Goal: Information Seeking & Learning: Learn about a topic

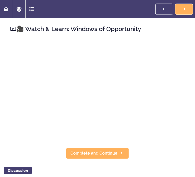
scroll to position [3299, 0]
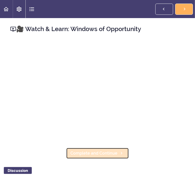
click at [129, 147] on link "Complete and Continue" at bounding box center [97, 152] width 63 height 11
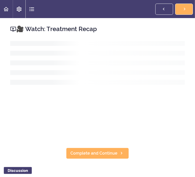
scroll to position [3315, 0]
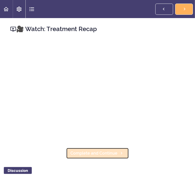
click at [117, 150] on span "Complete and Continue" at bounding box center [93, 153] width 47 height 6
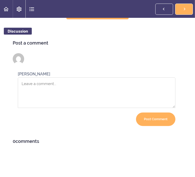
scroll to position [265, 0]
click at [117, 17] on span "Complete and Continue" at bounding box center [93, 14] width 47 height 6
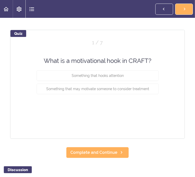
scroll to position [35, 0]
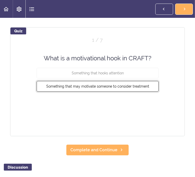
click at [143, 92] on button "Something that may motivate someone to consider treatment" at bounding box center [98, 86] width 122 height 11
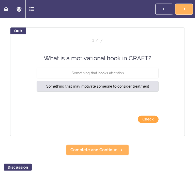
click at [159, 123] on button "Check" at bounding box center [148, 118] width 21 height 7
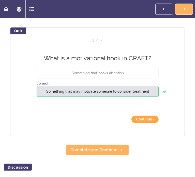
click at [159, 123] on button "Continue ›" at bounding box center [144, 118] width 27 height 7
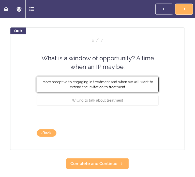
click at [147, 92] on button "More receptive to engaging in treatment and when we will want to extend the inv…" at bounding box center [98, 84] width 122 height 16
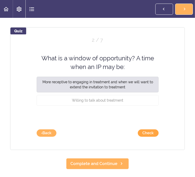
click at [159, 137] on button "Check" at bounding box center [148, 132] width 21 height 7
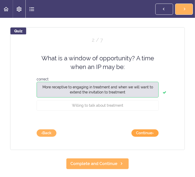
click at [159, 137] on button "Continue ›" at bounding box center [144, 132] width 27 height 7
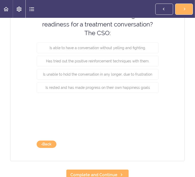
scroll to position [86, 0]
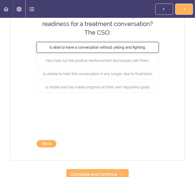
click at [151, 53] on button "Is able to have a conversation without yelling and fighting." at bounding box center [98, 47] width 122 height 11
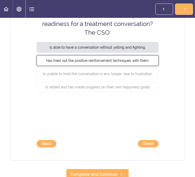
click at [143, 63] on span "Has tried out the positive reinforcement techniques with them." at bounding box center [97, 60] width 103 height 4
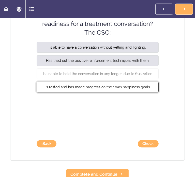
click at [141, 89] on span "Is rested and has made progress on their own happiness goals" at bounding box center [97, 87] width 104 height 4
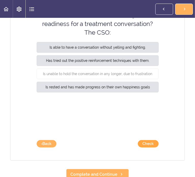
click at [159, 147] on button "Check" at bounding box center [148, 143] width 21 height 7
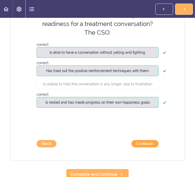
click at [159, 147] on button "Continue ›" at bounding box center [144, 143] width 27 height 7
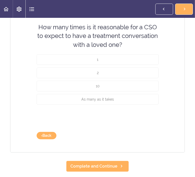
scroll to position [64, 0]
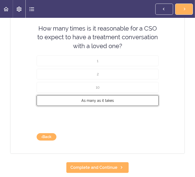
click at [114, 102] on span "As many as it takes" at bounding box center [97, 100] width 33 height 4
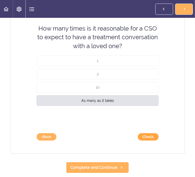
click at [159, 140] on button "Check" at bounding box center [148, 136] width 21 height 7
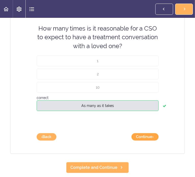
click at [159, 140] on button "Continue ›" at bounding box center [144, 136] width 27 height 7
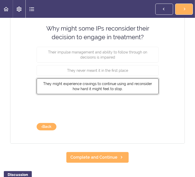
click at [152, 94] on button "They might experience cravings to continue using and reconsider how hard it mig…" at bounding box center [98, 86] width 122 height 16
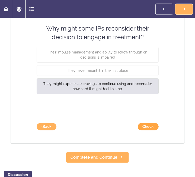
click at [159, 130] on button "Check" at bounding box center [148, 126] width 21 height 7
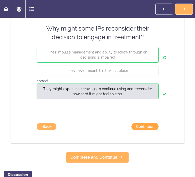
click at [159, 130] on button "Continue ›" at bounding box center [144, 126] width 27 height 7
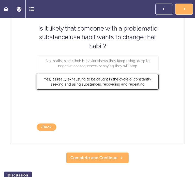
click at [143, 89] on button "Yes, it's really exhausting to be caught in the cycle of constantly seeking and…" at bounding box center [98, 82] width 122 height 16
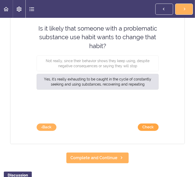
click at [159, 131] on button "Check" at bounding box center [148, 126] width 21 height 7
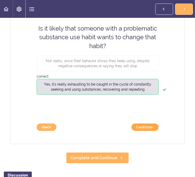
click at [159, 131] on button "Continue ›" at bounding box center [144, 126] width 27 height 7
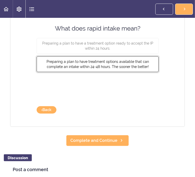
click at [149, 69] on span "Preparing a plan to have treatment options available that can complete an intak…" at bounding box center [97, 63] width 102 height 9
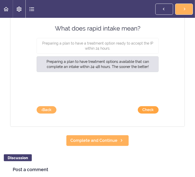
click at [159, 113] on button "Check" at bounding box center [148, 109] width 21 height 7
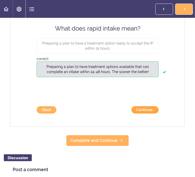
click at [159, 113] on button "Continue ›" at bounding box center [144, 109] width 27 height 7
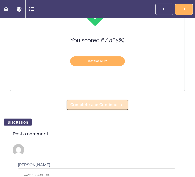
click at [129, 110] on link "Complete and Continue" at bounding box center [97, 104] width 63 height 11
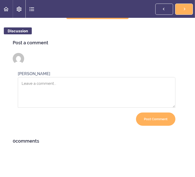
scroll to position [274, 0]
click at [117, 17] on span "Complete and Continue" at bounding box center [93, 14] width 47 height 6
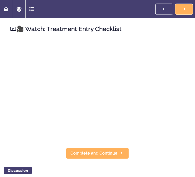
scroll to position [3406, 0]
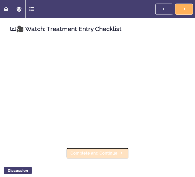
click at [129, 147] on link "Complete and Continue" at bounding box center [97, 152] width 63 height 11
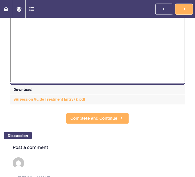
scroll to position [206, 0]
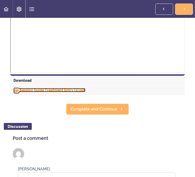
click at [85, 92] on link "Session Guide Treatment Entry (1).pdf" at bounding box center [49, 90] width 72 height 4
click at [103, 3] on header "Autoplay Autocomplete Previous Section Complete and Continue" at bounding box center [97, 9] width 195 height 18
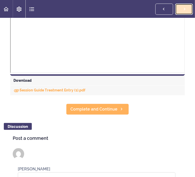
click at [184, 10] on use at bounding box center [185, 9] width 2 height 3
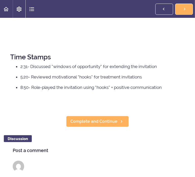
scroll to position [90, 0]
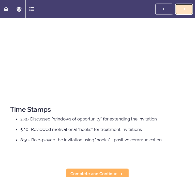
click at [175, 15] on link "Complete and Continue" at bounding box center [184, 9] width 18 height 11
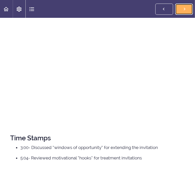
scroll to position [65, 0]
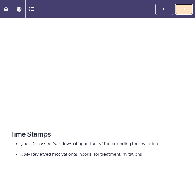
click at [182, 12] on icon at bounding box center [185, 8] width 6 height 5
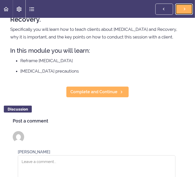
scroll to position [47, 0]
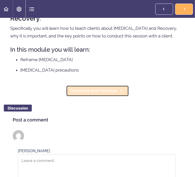
click at [117, 94] on span "Complete and Continue" at bounding box center [93, 91] width 47 height 6
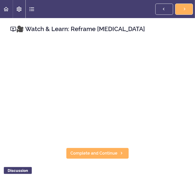
scroll to position [3525, 0]
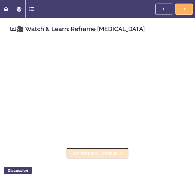
click at [117, 150] on span "Complete and Continue" at bounding box center [93, 153] width 47 height 6
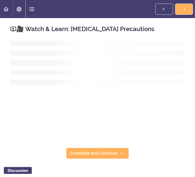
scroll to position [3542, 0]
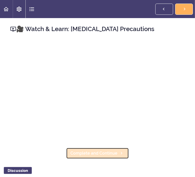
click at [117, 150] on span "Complete and Continue" at bounding box center [93, 153] width 47 height 6
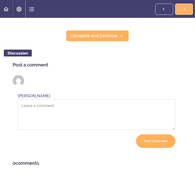
scroll to position [222, 0]
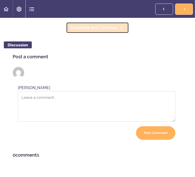
click at [129, 33] on link "Complete and Continue" at bounding box center [97, 27] width 63 height 11
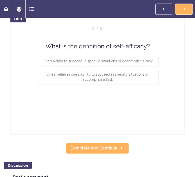
scroll to position [56, 0]
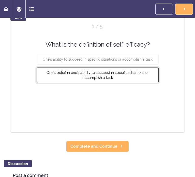
click at [142, 80] on span "One's belief in one's ability to succeed in specific situations or accomplish a…" at bounding box center [98, 74] width 102 height 9
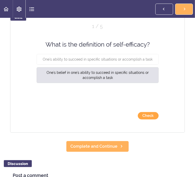
click at [159, 119] on button "Check" at bounding box center [148, 115] width 21 height 7
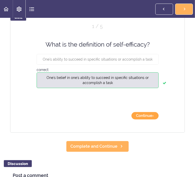
click at [159, 119] on button "Continue ›" at bounding box center [144, 115] width 27 height 7
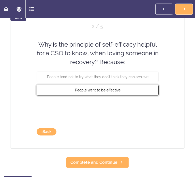
click at [142, 95] on button "People want to be effective" at bounding box center [98, 90] width 122 height 11
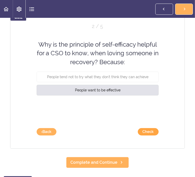
click at [159, 135] on button "Check" at bounding box center [148, 131] width 21 height 7
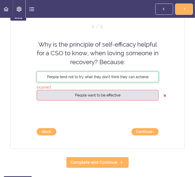
click at [146, 79] on span "People tend not to try what they don't think they can achieve" at bounding box center [97, 77] width 101 height 4
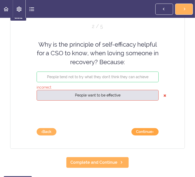
click at [159, 135] on button "Continue ›" at bounding box center [144, 131] width 27 height 7
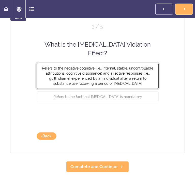
click at [141, 88] on button "Refers to the negative cognitive (i.e., internal, stable, uncontrollable attrib…" at bounding box center [98, 76] width 122 height 26
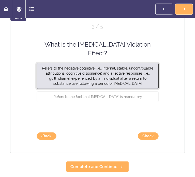
click at [118, 88] on button "Refers to the negative cognitive (i.e., internal, stable, uncontrollable attrib…" at bounding box center [98, 76] width 122 height 26
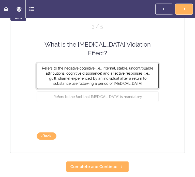
click at [129, 85] on span "Refers to the negative cognitive (i.e., internal, stable, uncontrollable attrib…" at bounding box center [97, 75] width 111 height 19
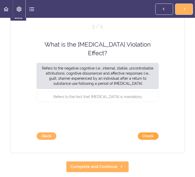
click at [159, 140] on button "Check" at bounding box center [148, 135] width 21 height 7
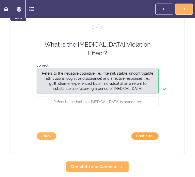
click at [159, 140] on button "Continue ›" at bounding box center [144, 135] width 27 height 7
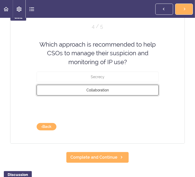
click at [109, 92] on span "Collaboration" at bounding box center [97, 90] width 22 height 4
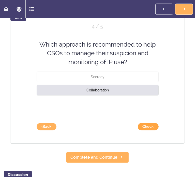
click at [159, 130] on button "Check" at bounding box center [148, 126] width 21 height 7
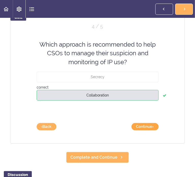
click at [159, 130] on button "Continue ›" at bounding box center [144, 126] width 27 height 7
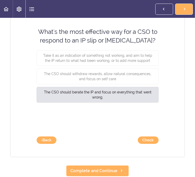
scroll to position [72, 0]
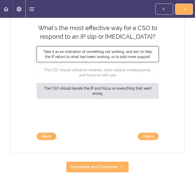
click at [159, 62] on button "Take it as an indication of something not working, and aim to help the IP retur…" at bounding box center [98, 54] width 122 height 16
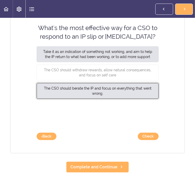
click at [151, 95] on span "The CSO should berate the IP and focus on everything that went wrong." at bounding box center [98, 90] width 108 height 9
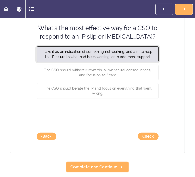
click at [152, 58] on span "Take it as an indication of something not working, and aim to help the IP retur…" at bounding box center [97, 53] width 109 height 9
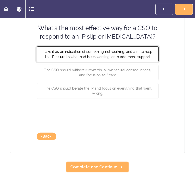
click at [152, 58] on span "Take it as an indication of something not working, and aim to help the IP retur…" at bounding box center [97, 53] width 109 height 9
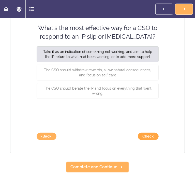
click at [159, 140] on button "Check" at bounding box center [148, 135] width 21 height 7
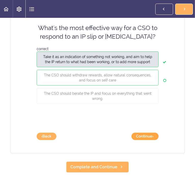
click at [159, 140] on button "Continue ›" at bounding box center [144, 135] width 27 height 7
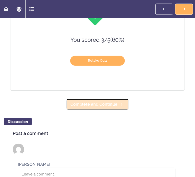
click at [117, 107] on span "Complete and Continue" at bounding box center [93, 104] width 47 height 6
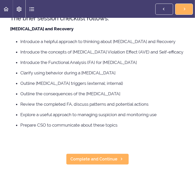
scroll to position [192, 0]
click at [182, 12] on icon at bounding box center [185, 8] width 6 height 5
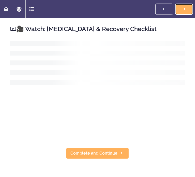
scroll to position [3633, 0]
